Goal: Task Accomplishment & Management: Use online tool/utility

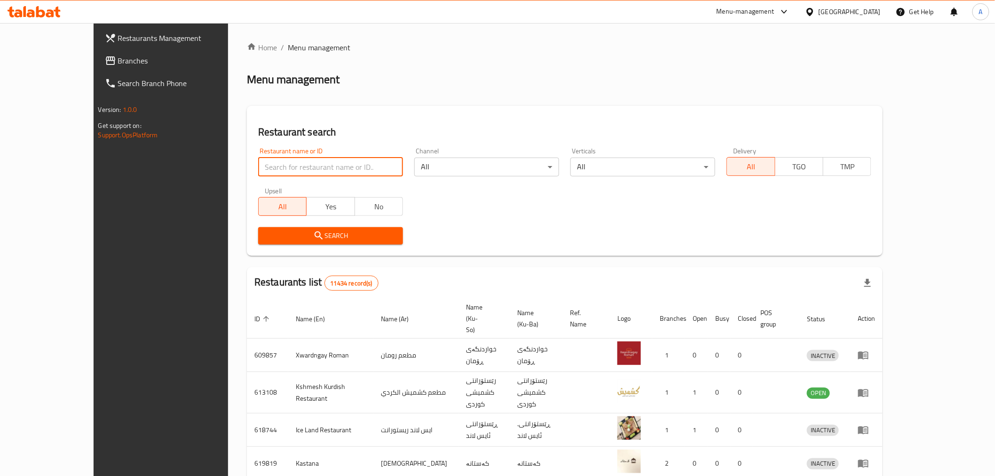
click at [317, 158] on input "search" at bounding box center [330, 167] width 145 height 19
paste input "675380"
click button "Search" at bounding box center [330, 235] width 145 height 17
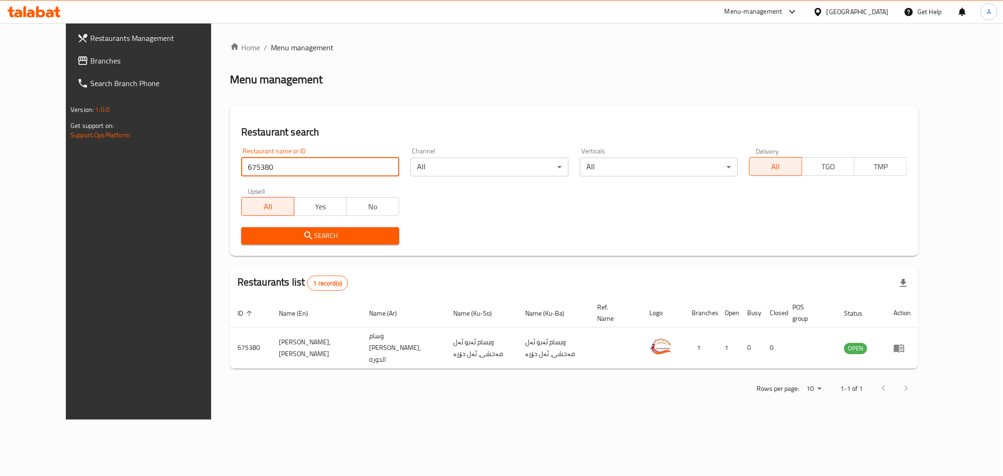
paste input "85021"
click button "Search" at bounding box center [320, 235] width 158 height 17
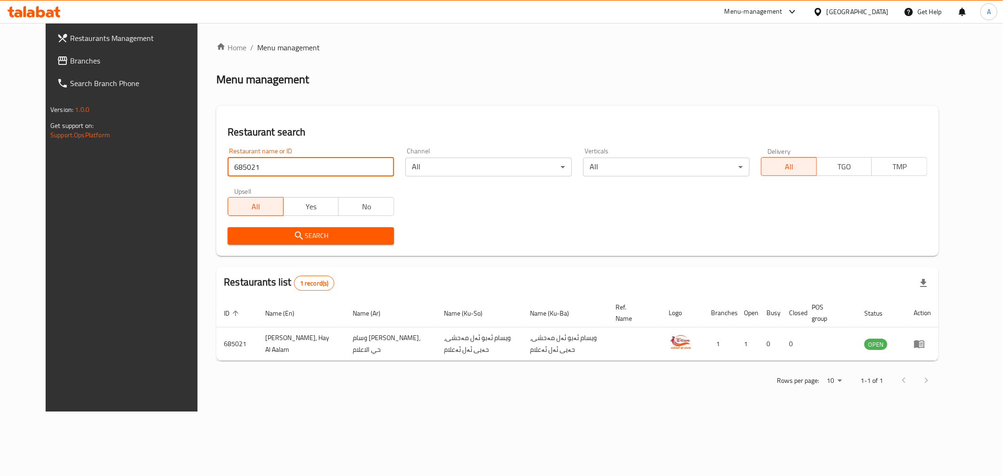
click at [232, 169] on input "685021" at bounding box center [311, 167] width 166 height 19
paste input "Wissam Abu Al Mahshy, Al Dora, Al Dora"
drag, startPoint x: 277, startPoint y: 171, endPoint x: 344, endPoint y: 177, distance: 66.6
click at [344, 177] on div "Restaurant name or ID Wissam Abu Al Mahshy, Al Dora, Al Dora Restaurant name or…" at bounding box center [311, 162] width 178 height 40
type input "Wissam Abu Al Mahshy"
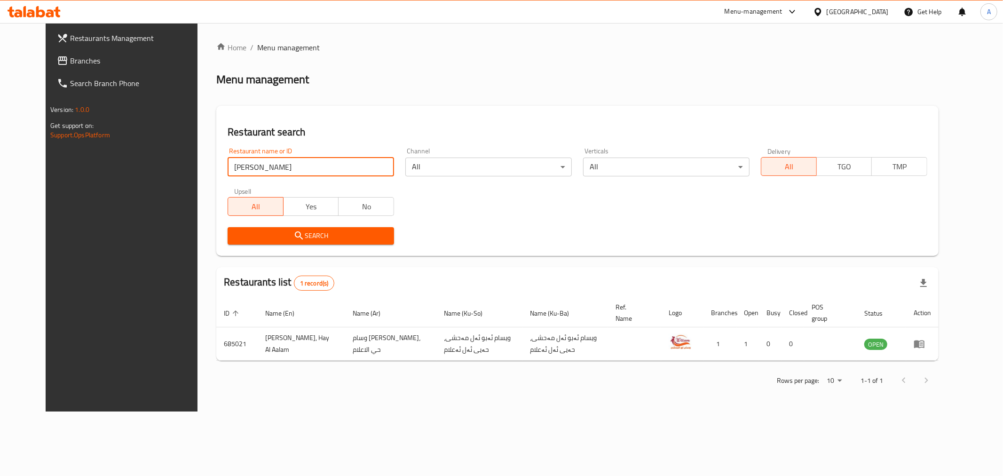
click button "Search" at bounding box center [311, 235] width 166 height 17
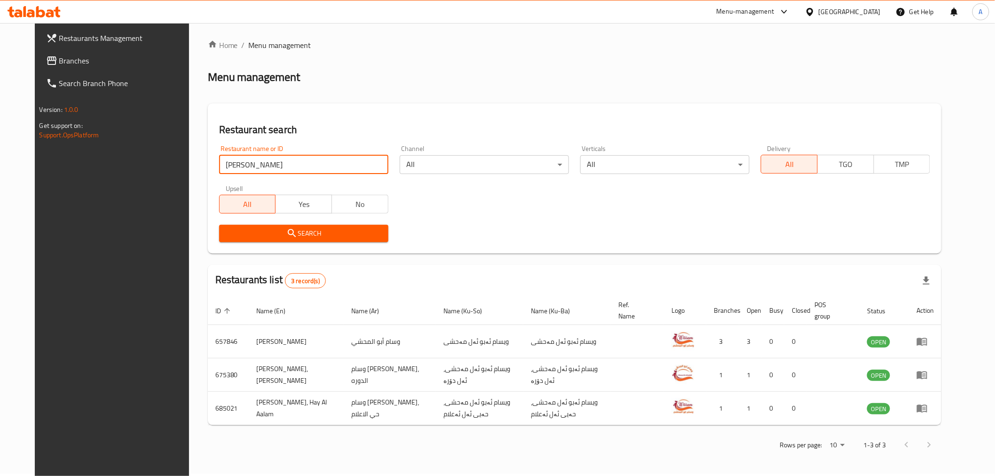
scroll to position [3, 0]
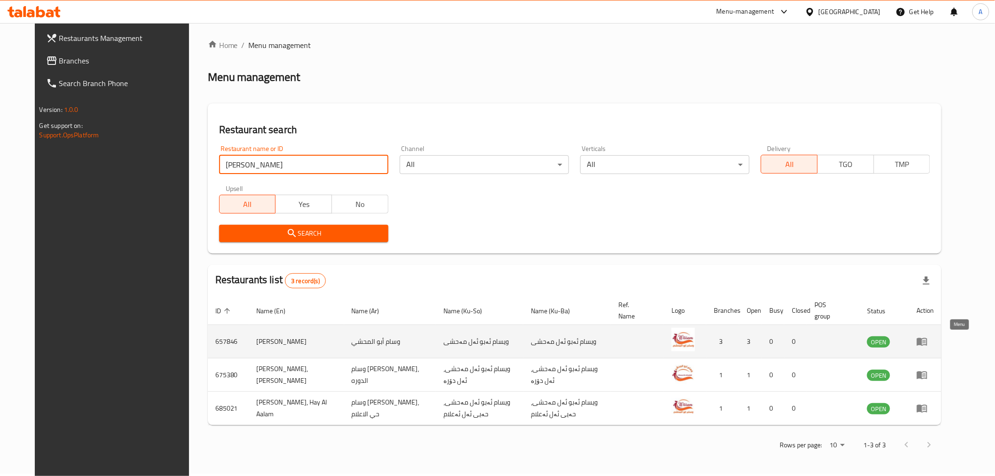
click at [927, 338] on icon "enhanced table" at bounding box center [922, 342] width 10 height 8
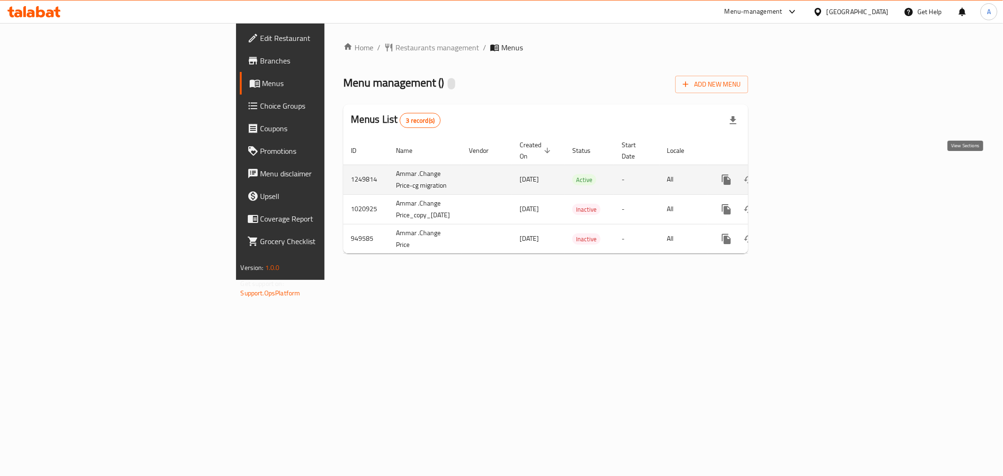
click at [799, 175] on icon "enhanced table" at bounding box center [794, 179] width 8 height 8
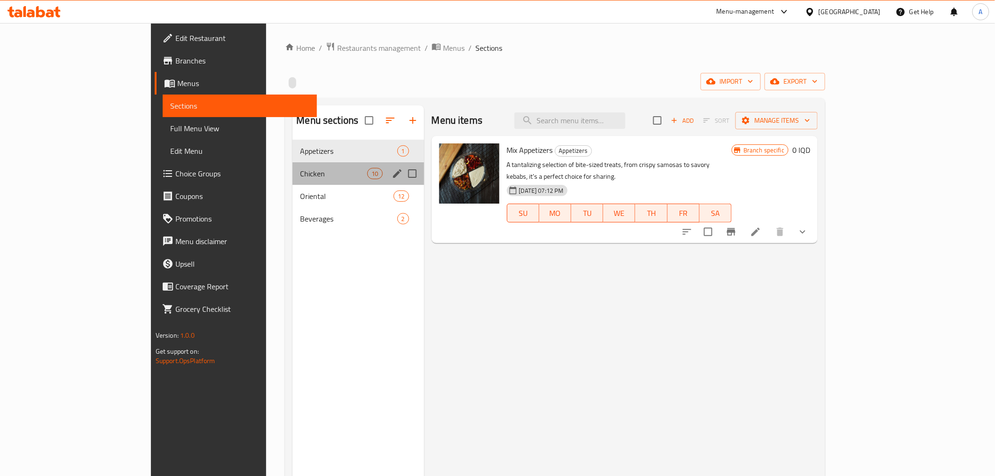
click at [293, 166] on div "Chicken 10" at bounding box center [358, 173] width 131 height 23
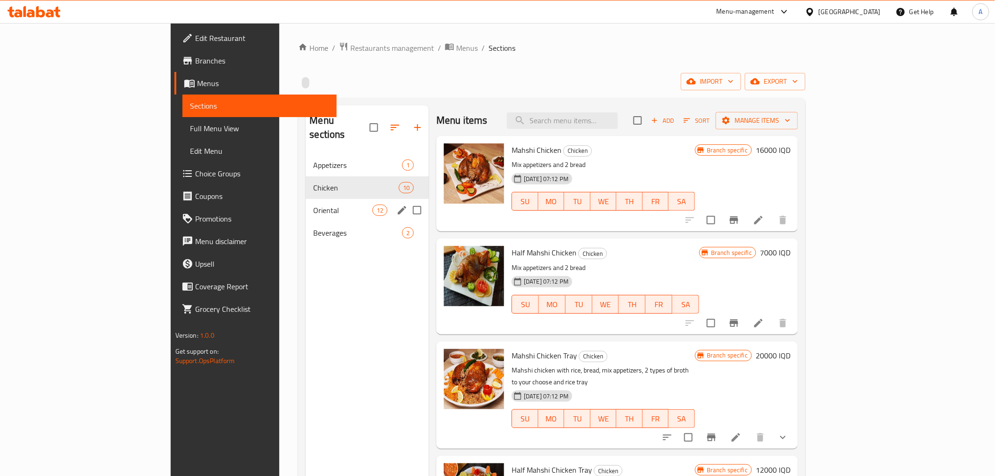
click at [312, 202] on div "Oriental 12" at bounding box center [367, 210] width 123 height 23
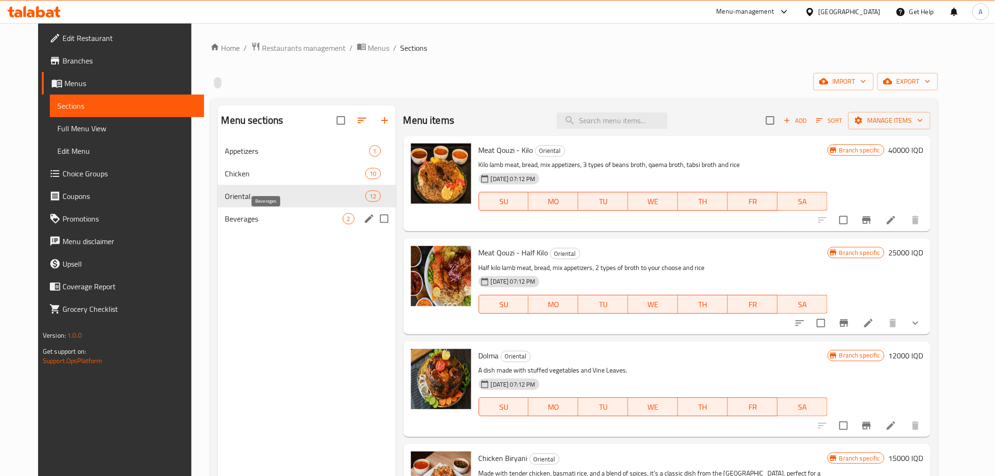
click at [303, 215] on span "Beverages" at bounding box center [284, 218] width 118 height 11
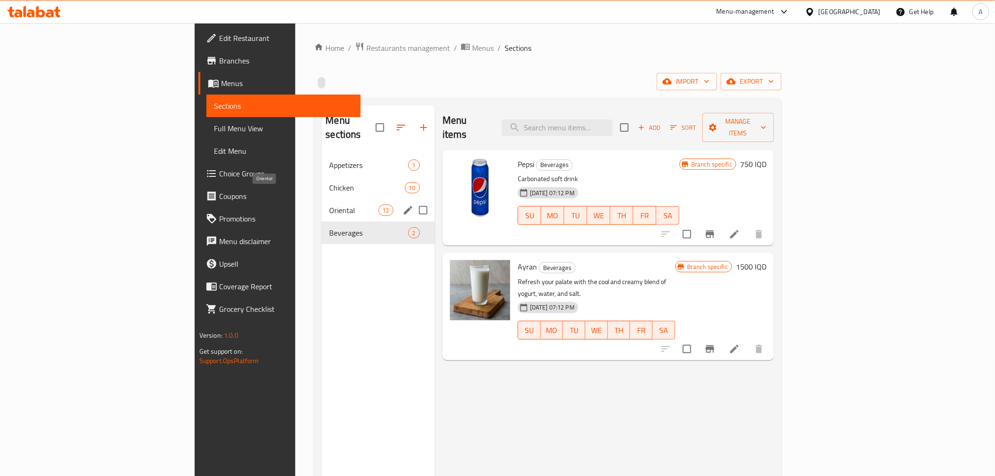
click at [329, 205] on span "Oriental" at bounding box center [353, 210] width 49 height 11
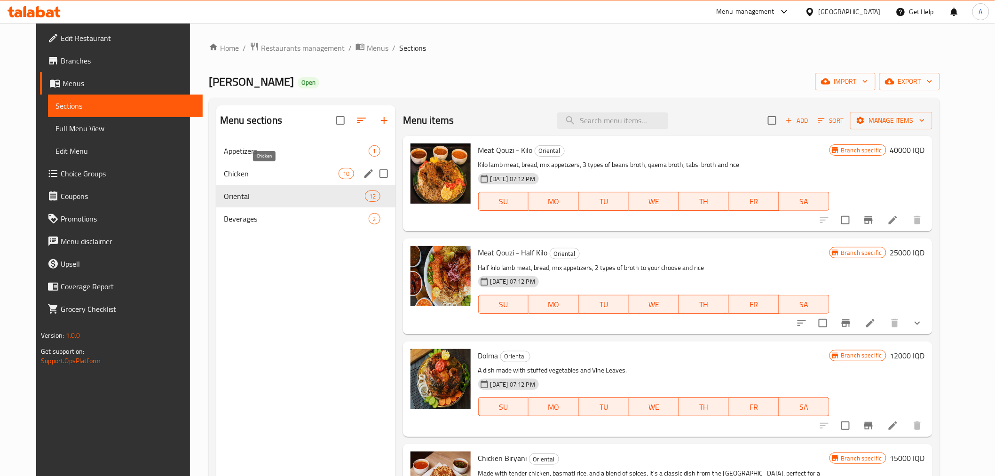
click at [238, 173] on span "Chicken" at bounding box center [281, 173] width 115 height 11
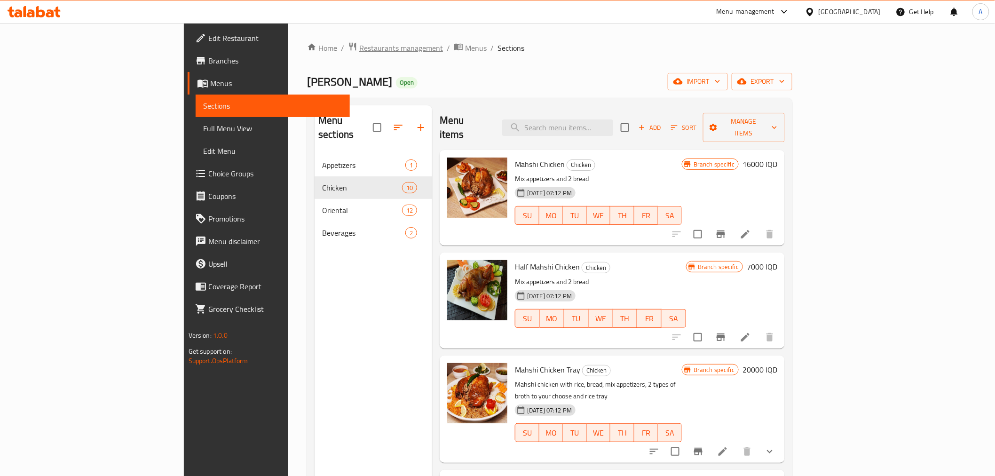
click at [359, 45] on span "Restaurants management" at bounding box center [401, 47] width 84 height 11
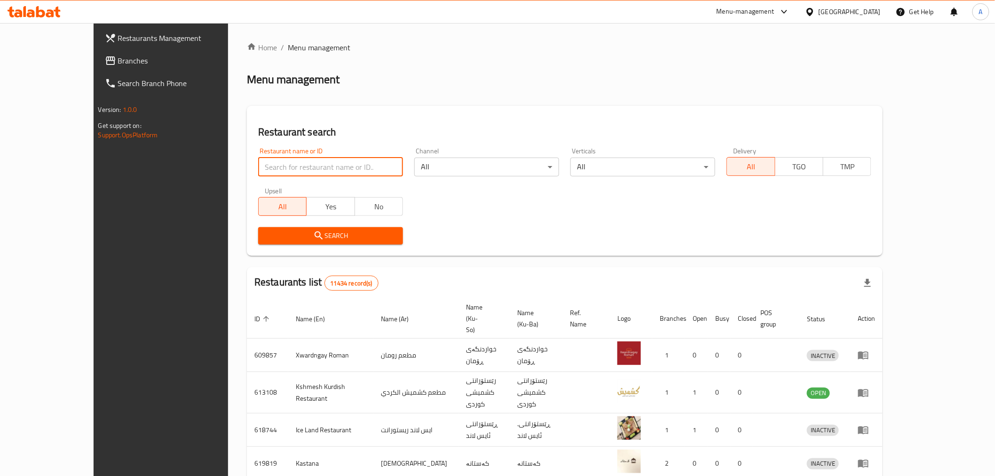
click at [258, 164] on input "search" at bounding box center [330, 167] width 145 height 19
paste input "681695"
type input "681695"
click button "Search" at bounding box center [330, 235] width 145 height 17
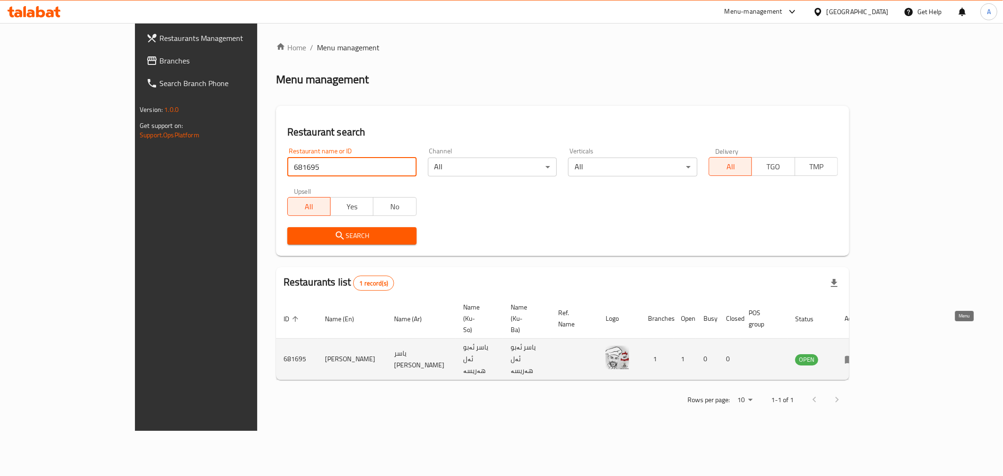
click at [855, 356] on icon "enhanced table" at bounding box center [850, 360] width 10 height 8
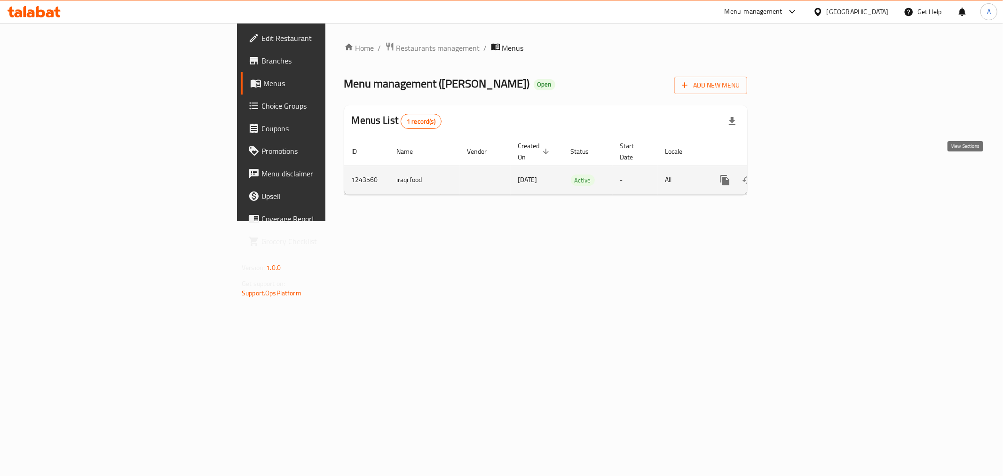
click at [804, 172] on link "enhanced table" at bounding box center [793, 180] width 23 height 23
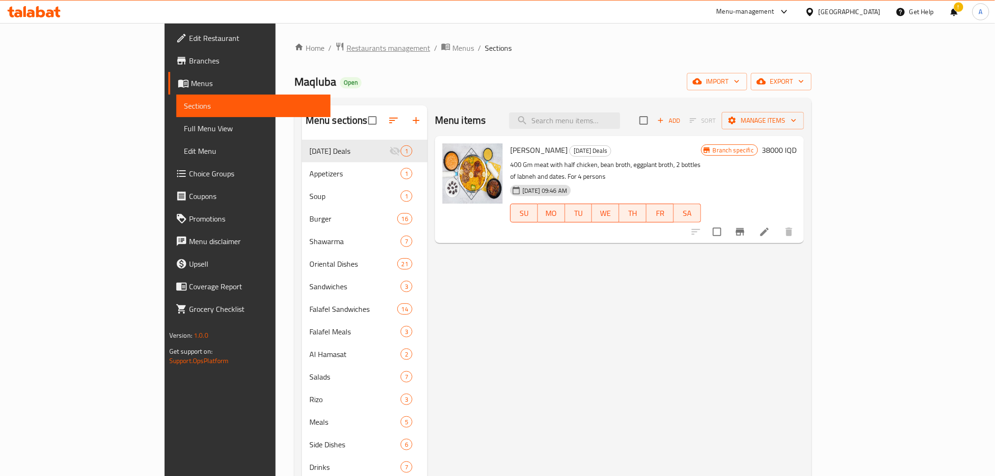
click at [347, 49] on span "Restaurants management" at bounding box center [389, 47] width 84 height 11
